Goal: Find specific page/section: Find specific page/section

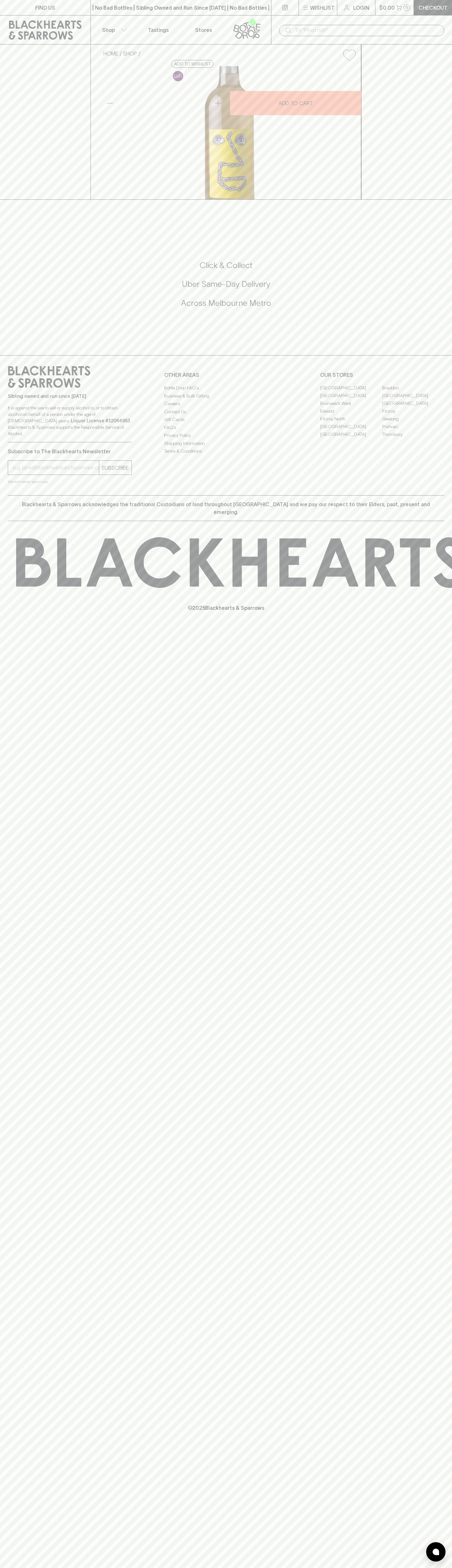
click at [211, 31] on p "Stores" at bounding box center [203, 30] width 17 height 8
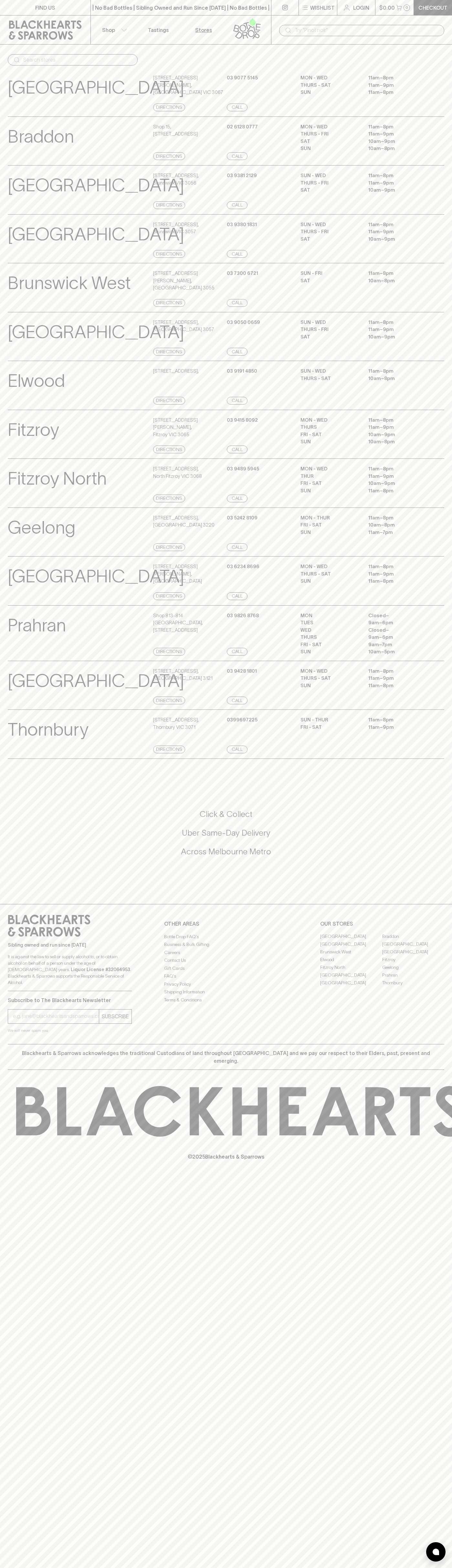
click at [367, 1567] on html "FIND US | No Bad Bottles | Sibling Owned and Run Since 2006 | No Bad Bottles | …" at bounding box center [226, 784] width 452 height 1568
click at [29, 1468] on div "FIND US | No Bad Bottles | Sibling Owned and Run Since 2006 | No Bad Bottles | …" at bounding box center [226, 784] width 452 height 1568
